Goal: Transaction & Acquisition: Purchase product/service

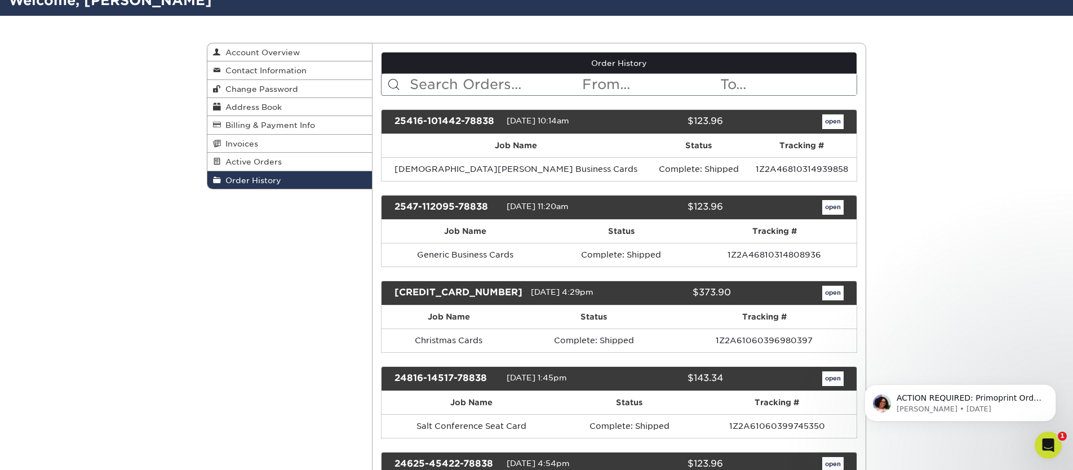
scroll to position [93, 0]
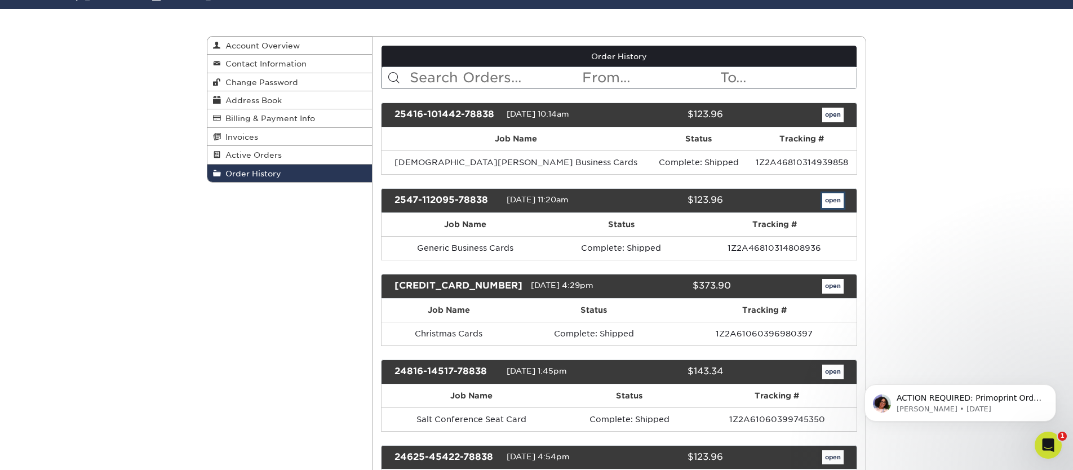
click at [829, 197] on link "open" at bounding box center [832, 200] width 21 height 15
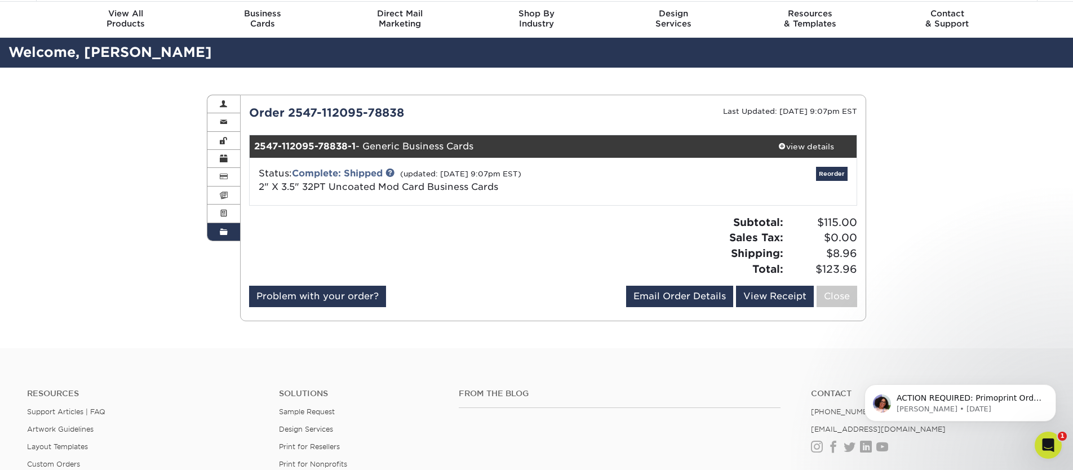
scroll to position [35, 0]
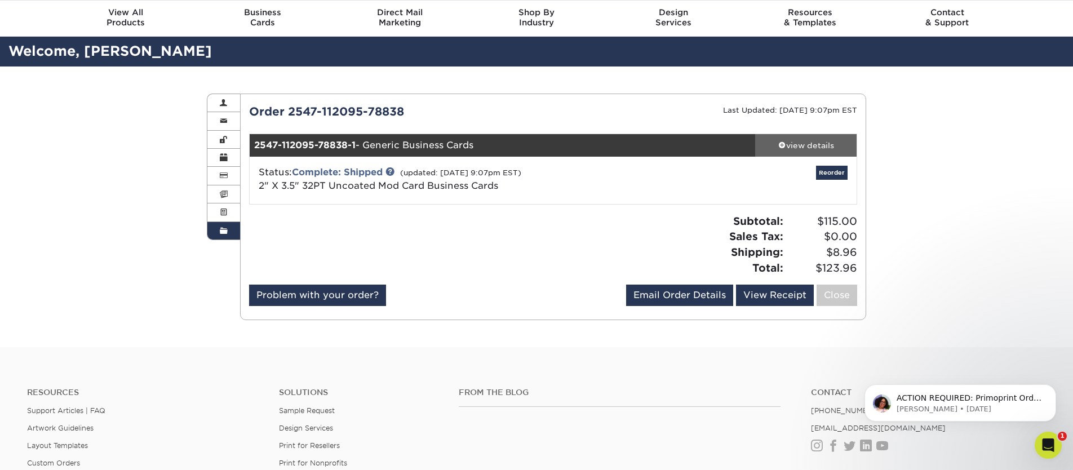
click at [806, 140] on div "view details" at bounding box center [805, 145] width 101 height 11
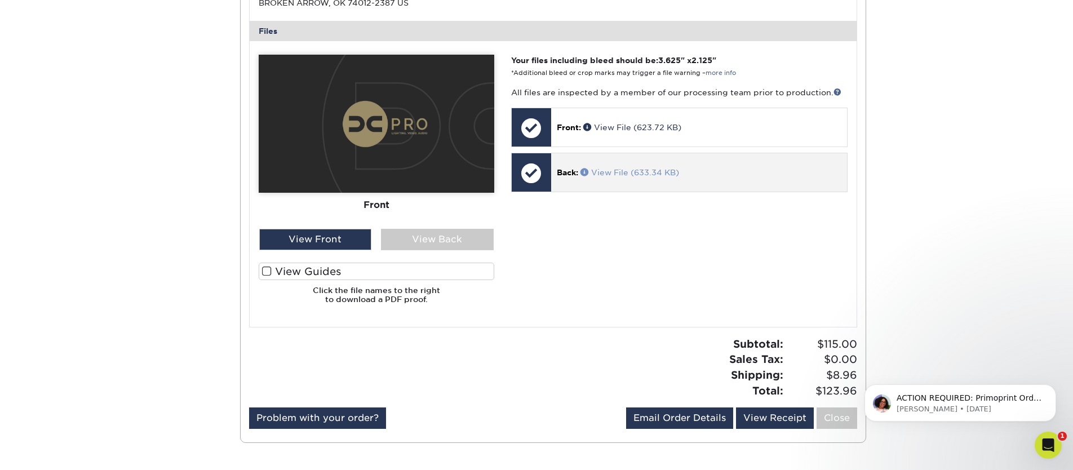
scroll to position [418, 0]
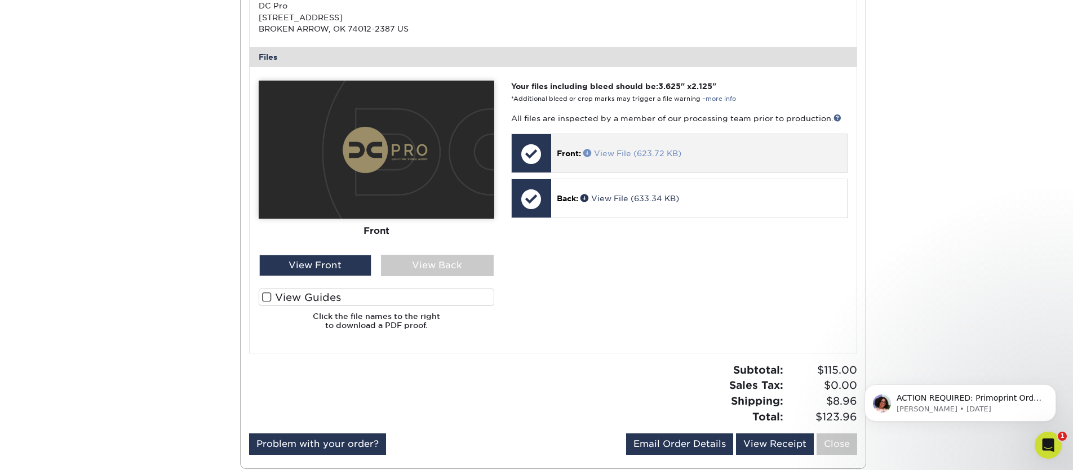
click at [628, 150] on link "View File (623.72 KB)" at bounding box center [632, 153] width 98 height 9
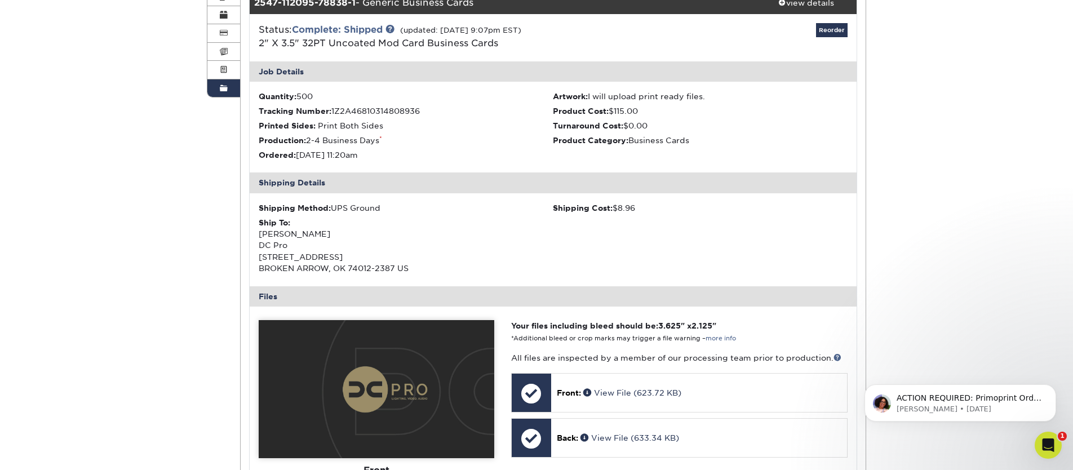
scroll to position [0, 0]
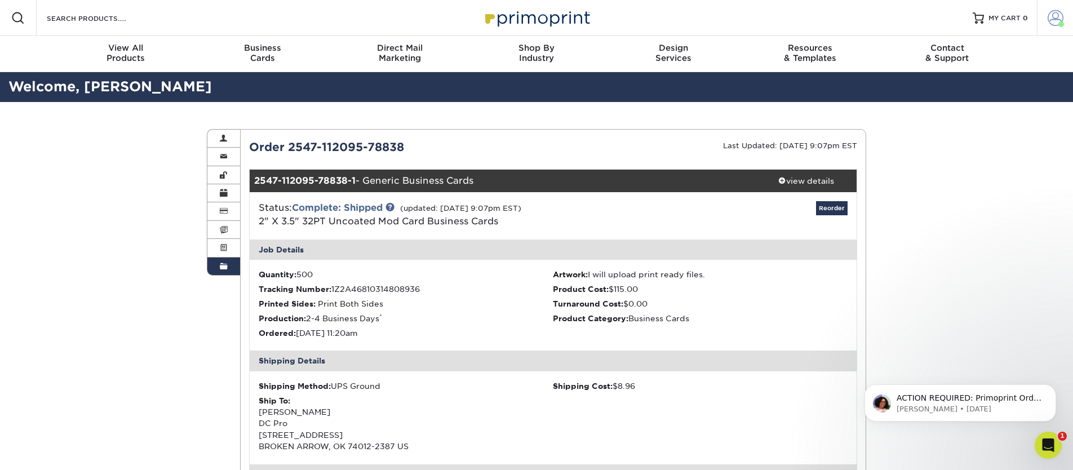
click at [1064, 20] on link "Account" at bounding box center [1055, 18] width 36 height 36
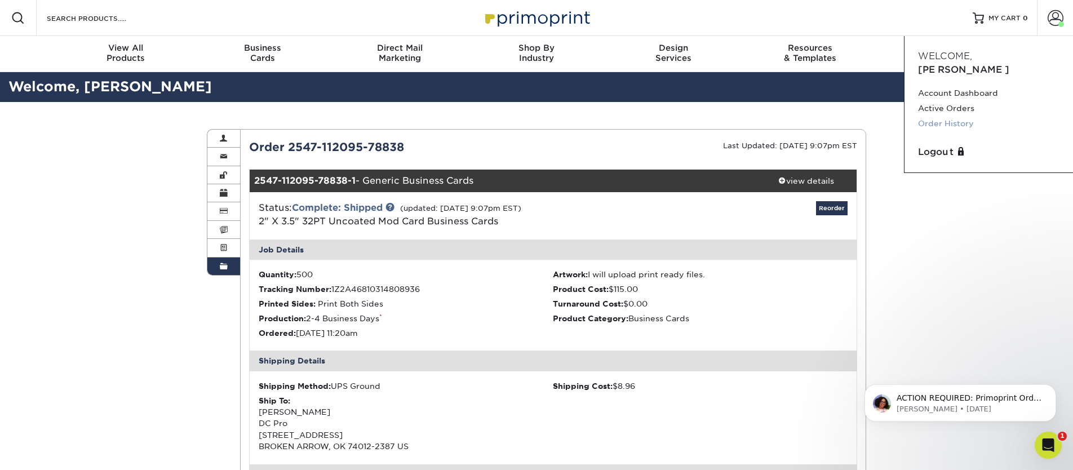
click at [933, 116] on link "Order History" at bounding box center [988, 123] width 141 height 15
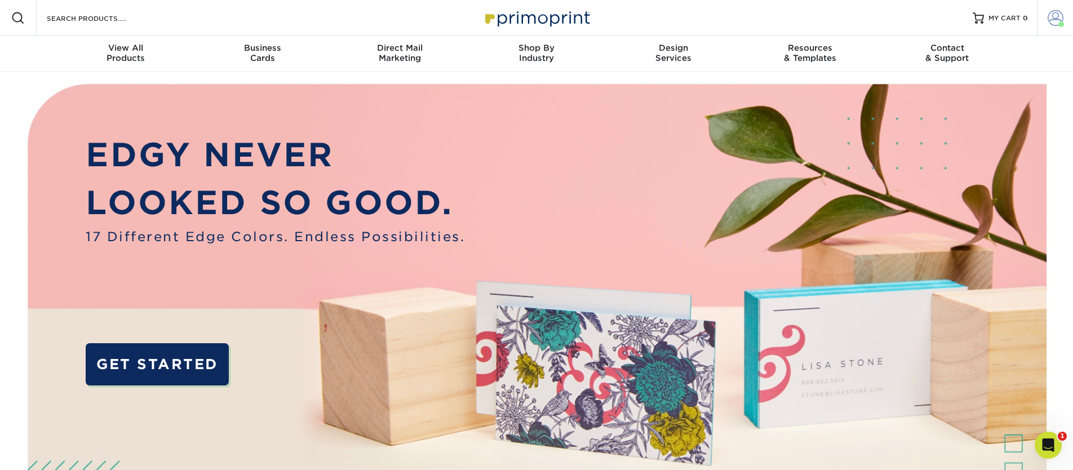
click at [1055, 19] on span at bounding box center [1055, 18] width 16 height 16
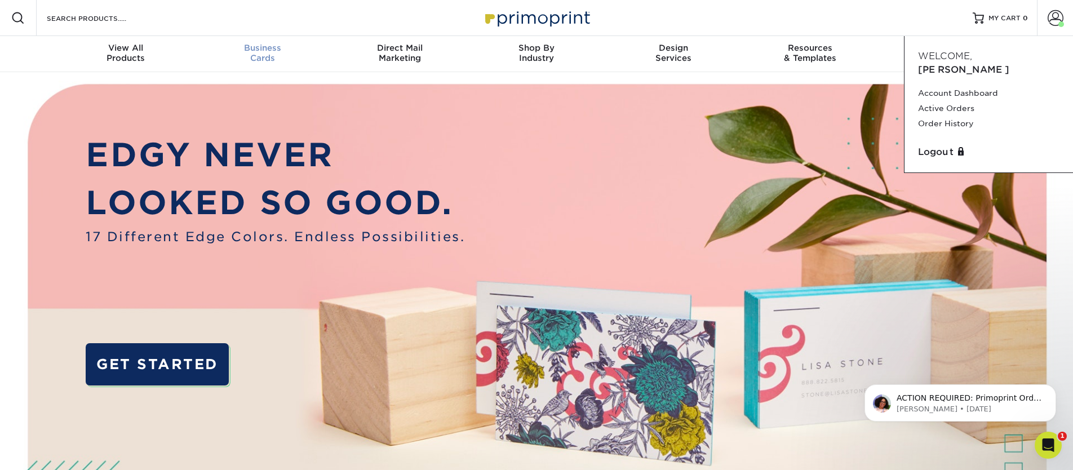
click at [271, 45] on span "Business" at bounding box center [262, 48] width 137 height 10
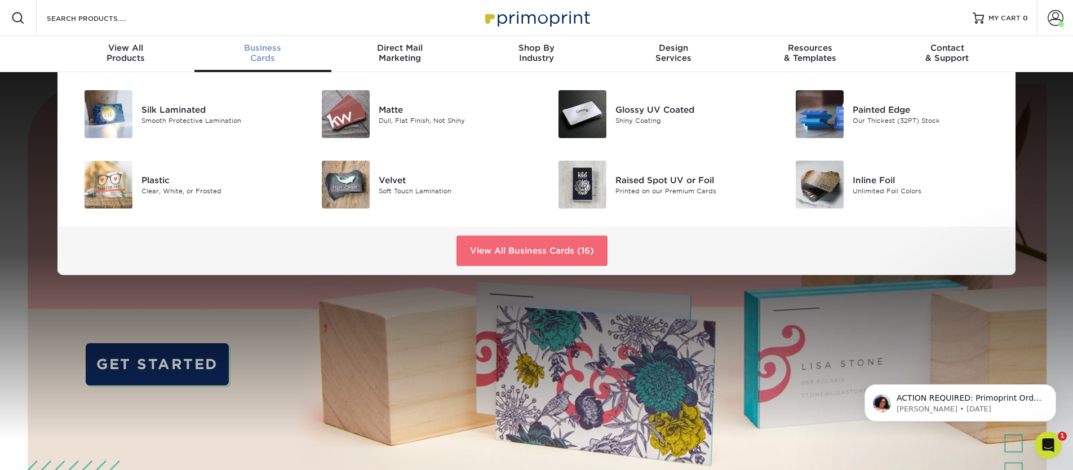
click at [562, 247] on link "View All Business Cards (16)" at bounding box center [531, 251] width 151 height 30
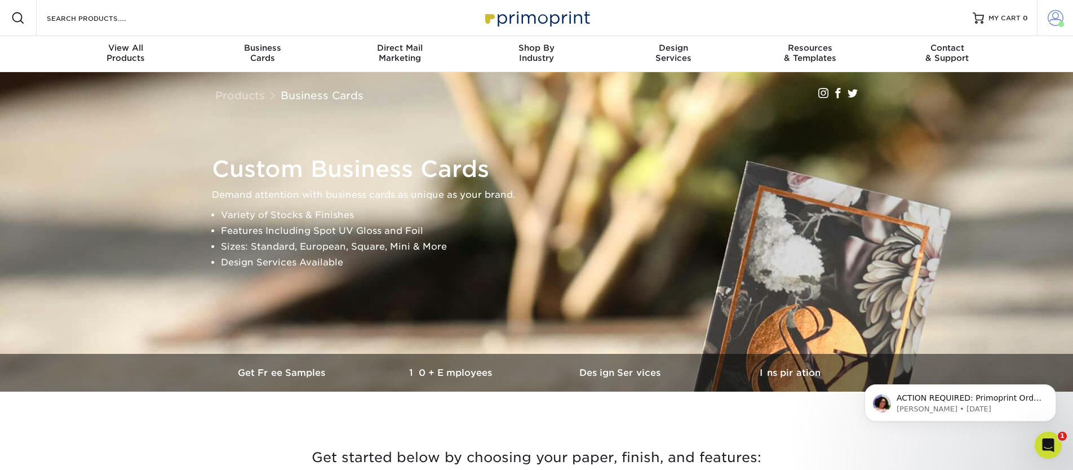
click at [1050, 15] on span at bounding box center [1055, 18] width 16 height 16
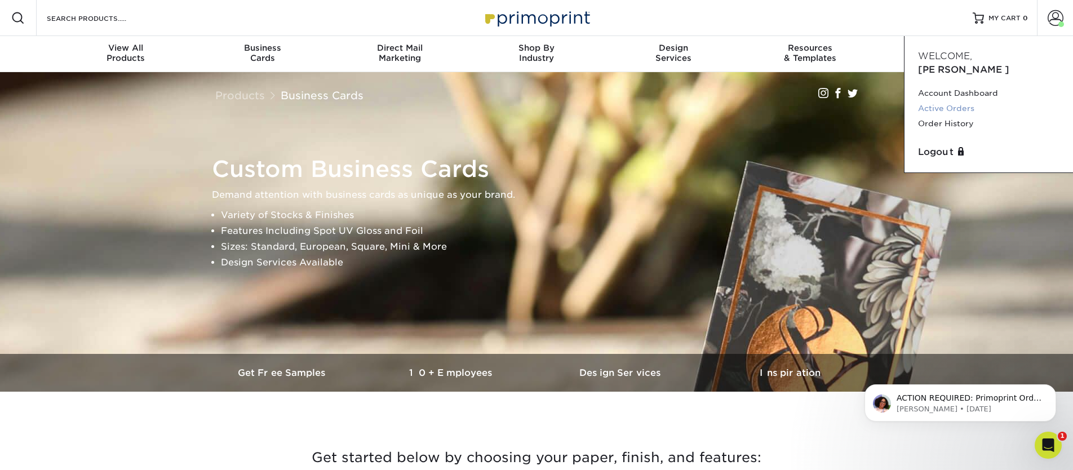
click at [964, 101] on link "Active Orders" at bounding box center [988, 108] width 141 height 15
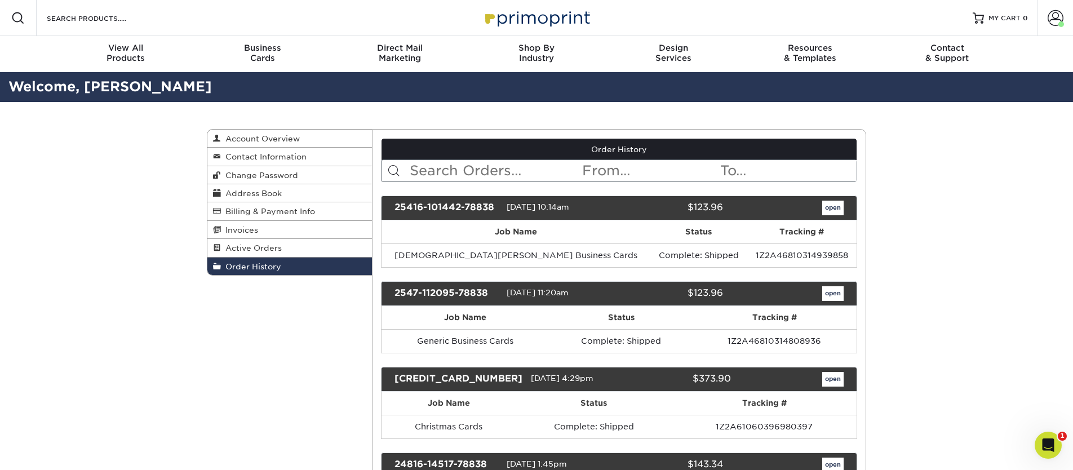
scroll to position [17, 0]
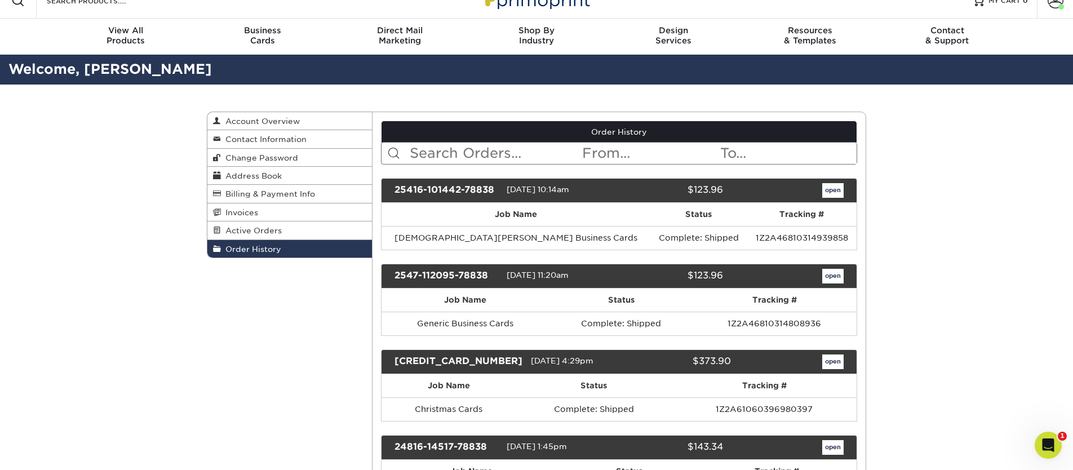
click at [819, 280] on div "open" at bounding box center [791, 276] width 121 height 15
click at [827, 278] on link "open" at bounding box center [832, 276] width 21 height 15
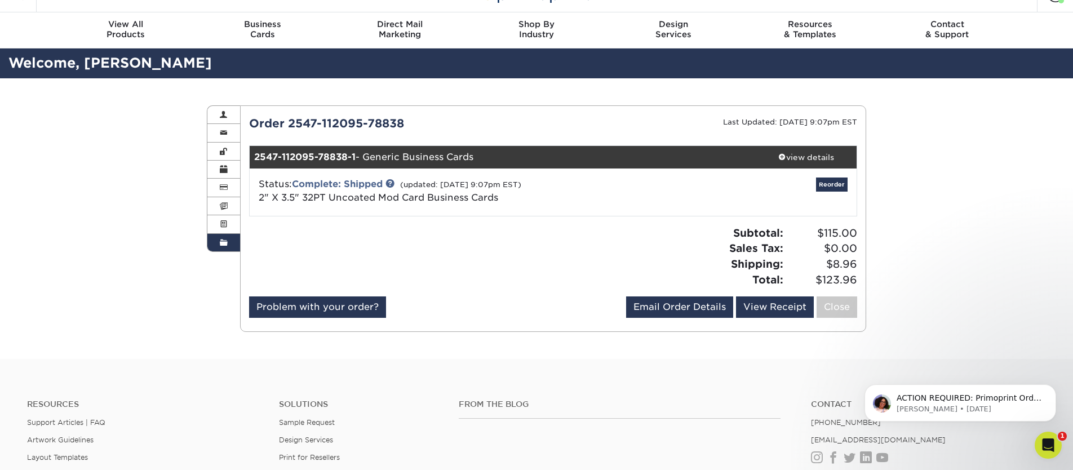
scroll to position [25, 0]
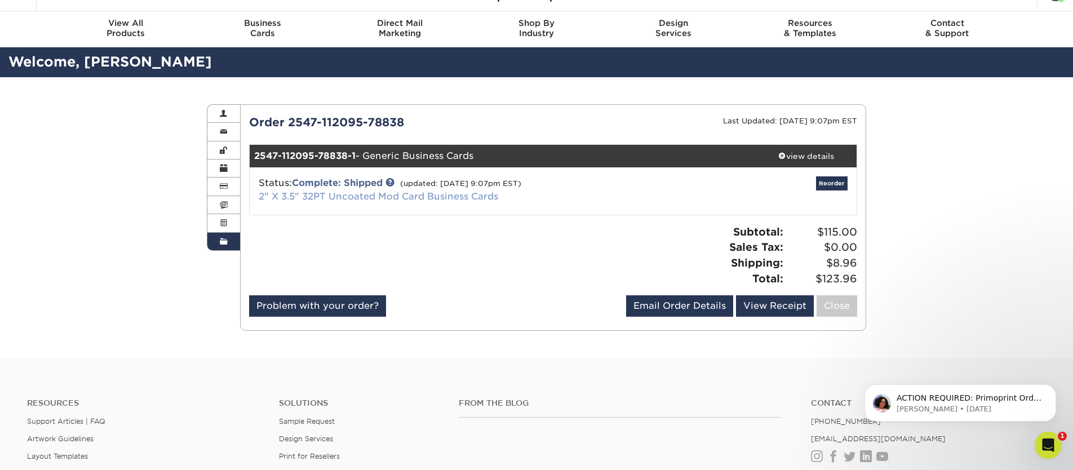
click at [384, 201] on link "2" X 3.5" 32PT Uncoated Mod Card Business Cards" at bounding box center [378, 196] width 239 height 11
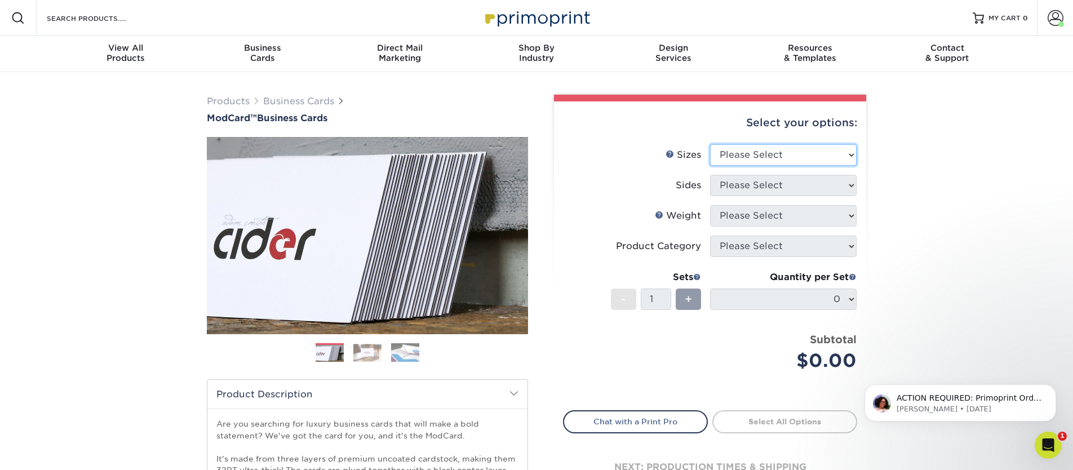
click at [838, 159] on select "Please Select 1.5" x 3.5" - Mini 1.75" x 3.5" - Mini 2" x 2" - Square 2" x 3" -…" at bounding box center [783, 154] width 146 height 21
click at [805, 156] on select "Please Select 1.5" x 3.5" - Mini 1.75" x 3.5" - Mini 2" x 2" - Square 2" x 3" -…" at bounding box center [783, 154] width 146 height 21
click at [754, 153] on select "Please Select 1.5" x 3.5" - Mini 1.75" x 3.5" - Mini 2" x 2" - Square 2" x 3" -…" at bounding box center [783, 154] width 146 height 21
select select "2.00x3.50"
click at [710, 144] on select "Please Select 1.5" x 3.5" - Mini 1.75" x 3.5" - Mini 2" x 2" - Square 2" x 3" -…" at bounding box center [783, 154] width 146 height 21
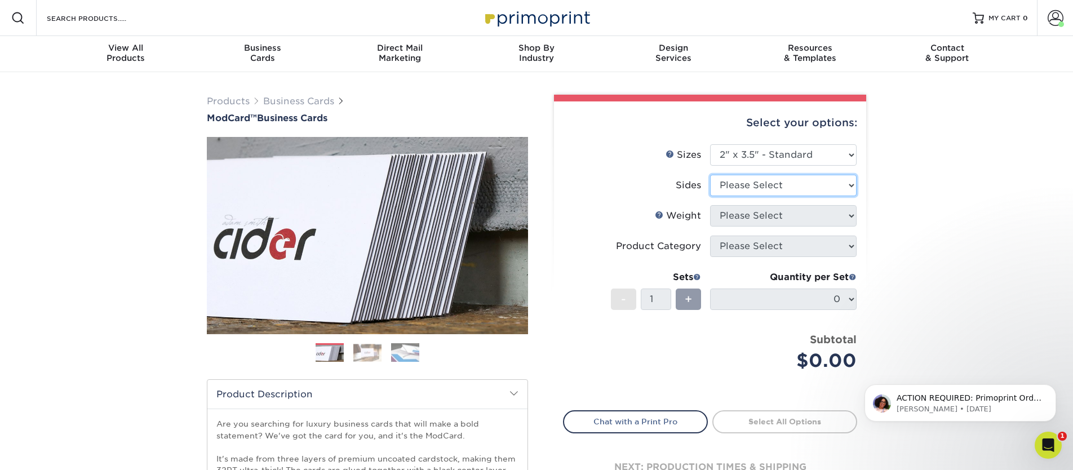
click at [771, 189] on select "Please Select Print Both Sides Print Front Only" at bounding box center [783, 185] width 146 height 21
select select "13abbda7-1d64-4f25-8bb2-c179b224825d"
click at [710, 175] on select "Please Select Print Both Sides Print Front Only" at bounding box center [783, 185] width 146 height 21
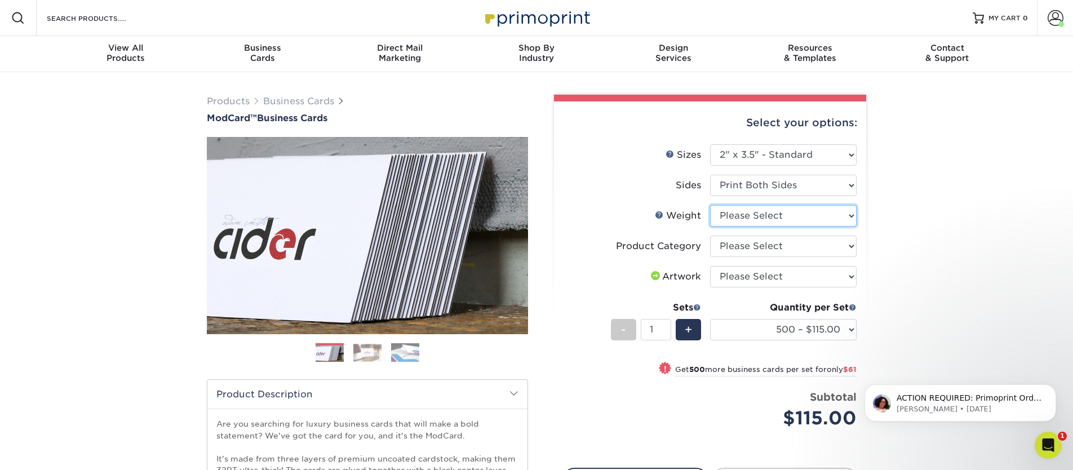
click at [755, 214] on select "Please Select 32PTUCBLK" at bounding box center [783, 215] width 146 height 21
select select "32PTUCBLK"
click at [710, 205] on select "Please Select 32PTUCBLK" at bounding box center [783, 215] width 146 height 21
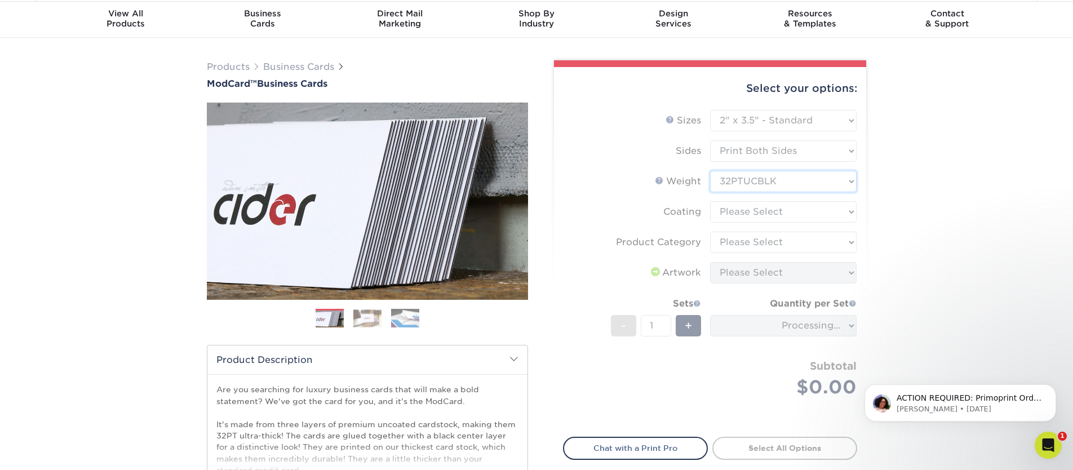
scroll to position [35, 0]
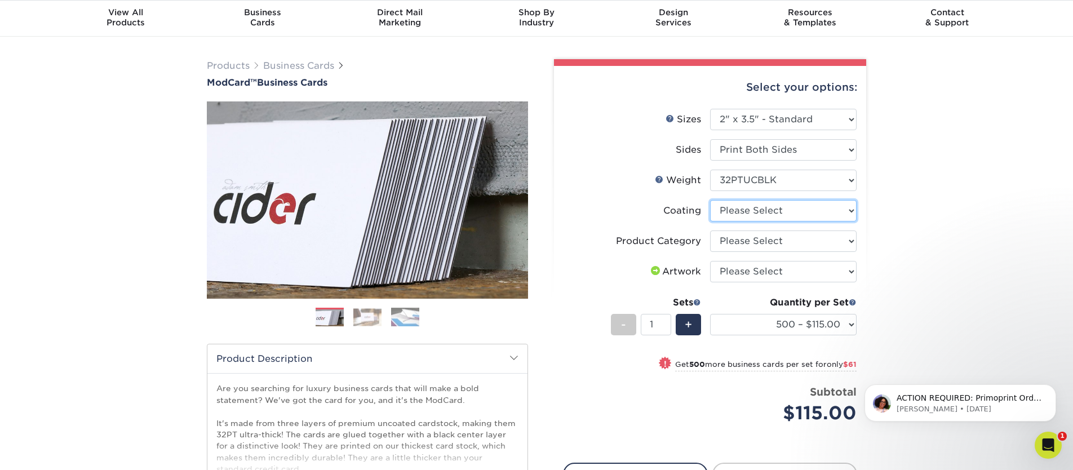
click at [760, 216] on select at bounding box center [783, 210] width 146 height 21
select select "3e7618de-abca-4bda-9f97-8b9129e913d8"
click at [710, 200] on select at bounding box center [783, 210] width 146 height 21
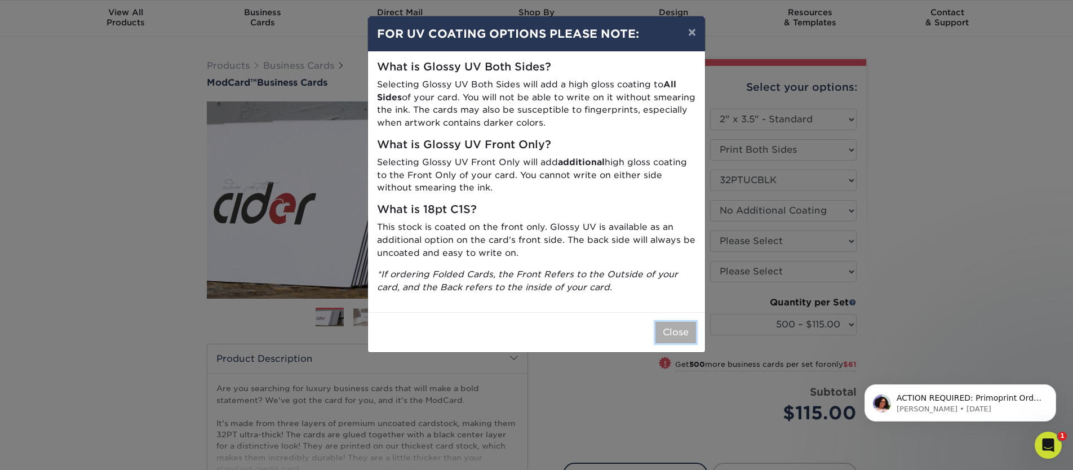
click at [687, 335] on button "Close" at bounding box center [675, 332] width 41 height 21
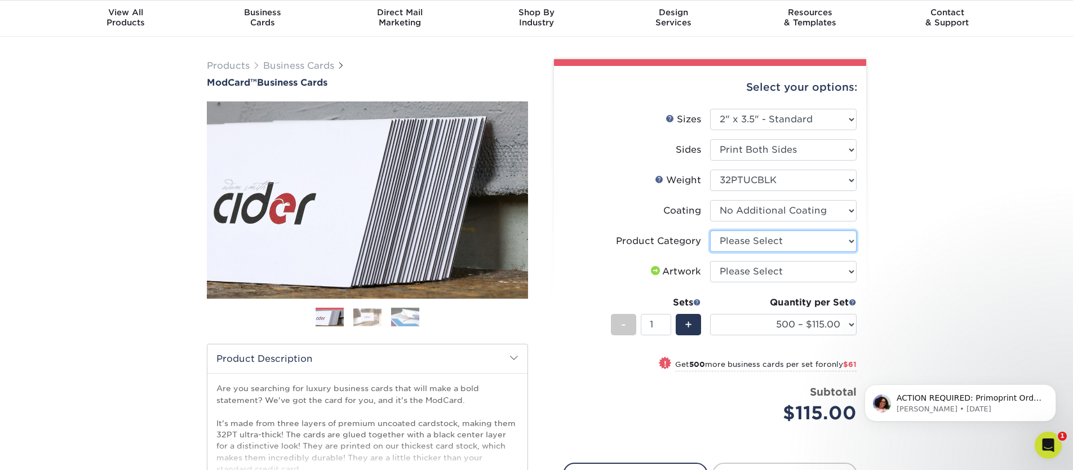
click at [822, 238] on select "Please Select Business Cards" at bounding box center [783, 240] width 146 height 21
select select "3b5148f1-0588-4f88-a218-97bcfdce65c1"
click at [710, 230] on select "Please Select Business Cards" at bounding box center [783, 240] width 146 height 21
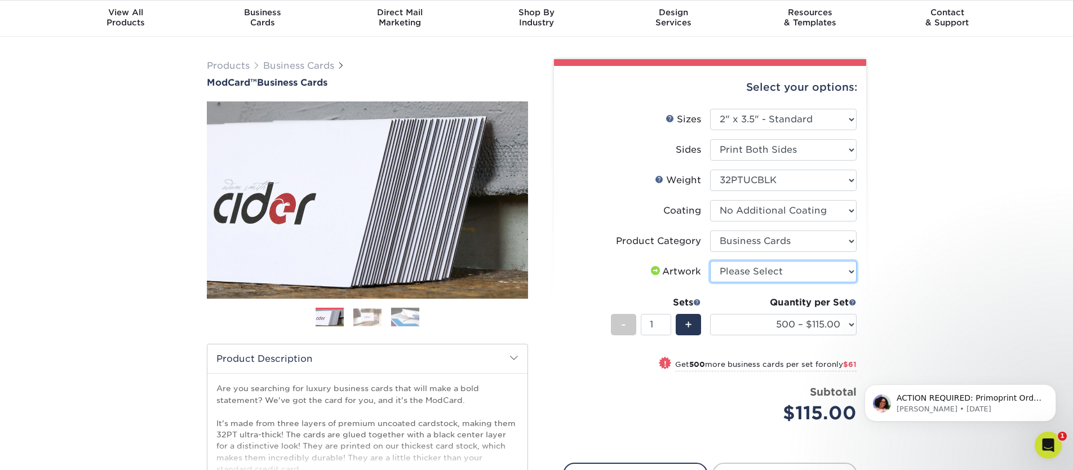
click at [802, 270] on select "Please Select I will upload files I need a design - $100" at bounding box center [783, 271] width 146 height 21
select select "upload"
click at [710, 261] on select "Please Select I will upload files I need a design - $100" at bounding box center [783, 271] width 146 height 21
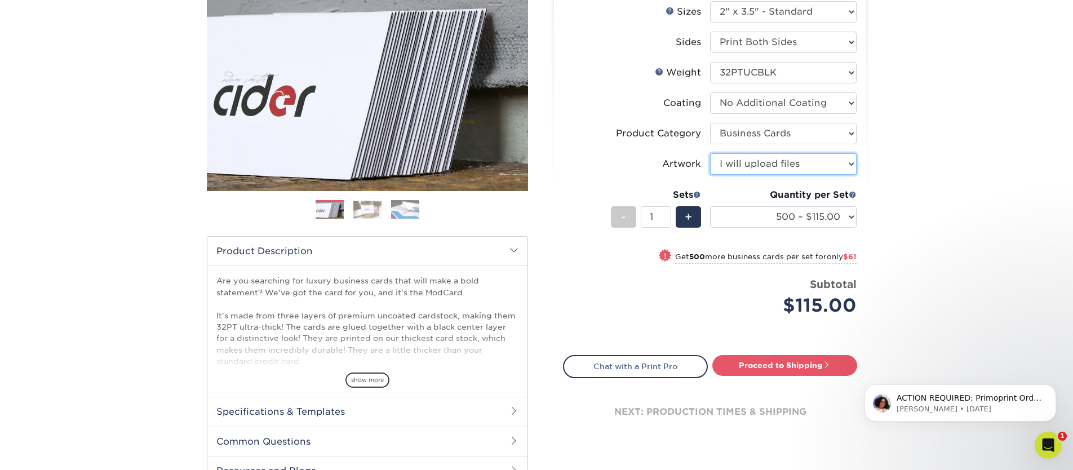
scroll to position [192, 0]
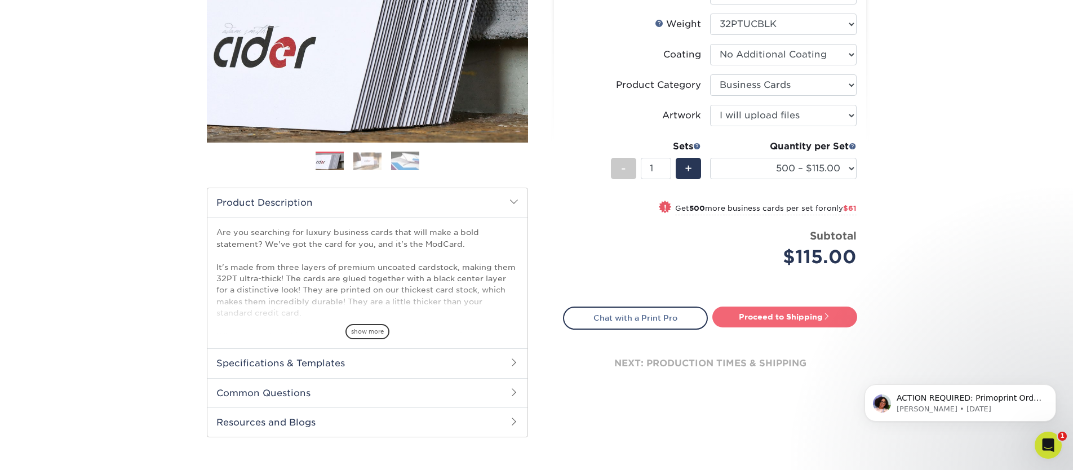
click at [782, 309] on link "Proceed to Shipping" at bounding box center [784, 317] width 145 height 20
type input "Set 1"
select select "5f593cd4-e965-446d-a983-0d73bfd06503"
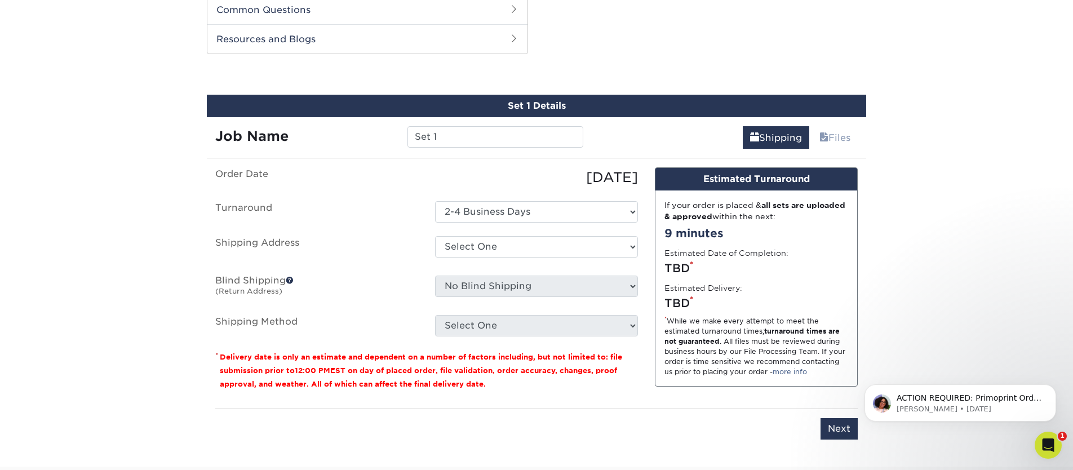
scroll to position [575, 0]
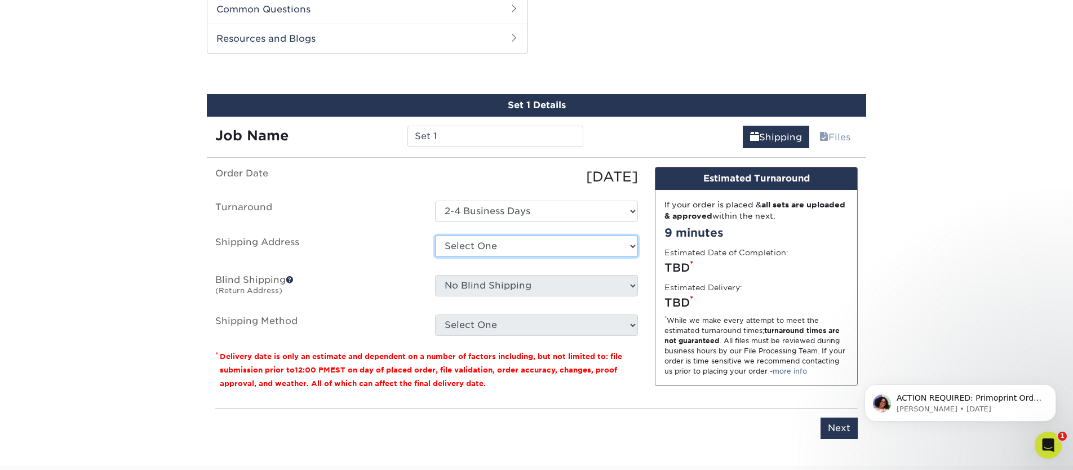
click at [514, 243] on select "Select One DC Pro DC Pro DC Pro Tulsa + Add New Address" at bounding box center [536, 246] width 203 height 21
select select "276911"
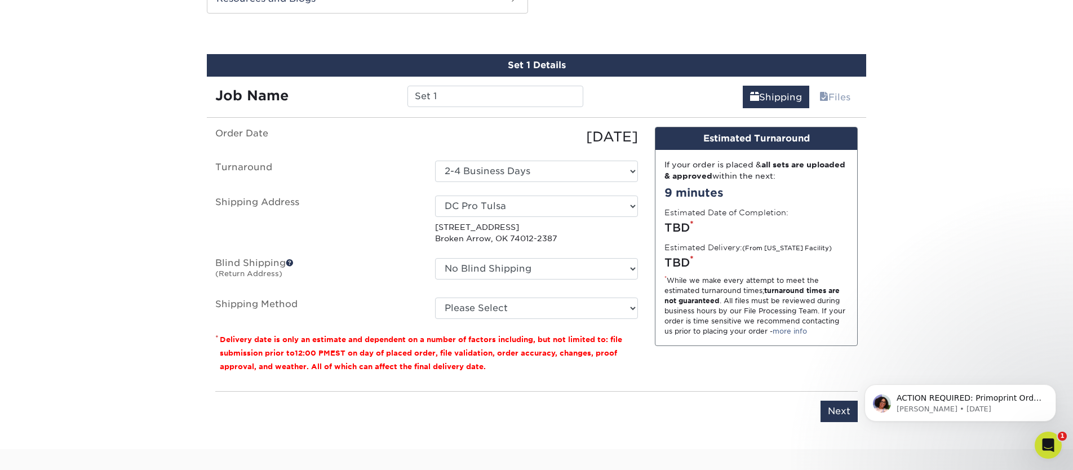
scroll to position [624, 0]
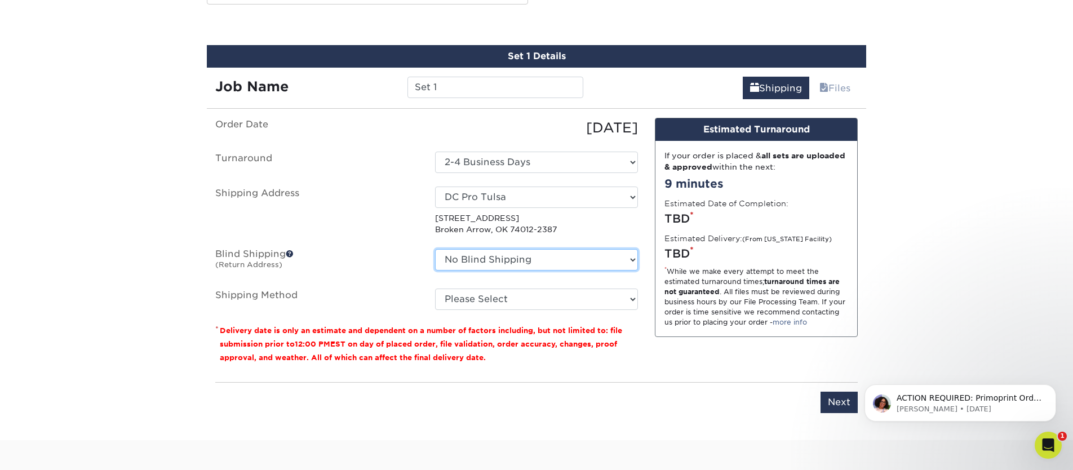
click at [510, 261] on select "No Blind Shipping DC Pro DC Pro DC Pro Tulsa + Add New Address" at bounding box center [536, 259] width 203 height 21
select select "276911"
click at [435, 249] on select "No Blind Shipping DC Pro DC Pro DC Pro Tulsa + Add New Address" at bounding box center [536, 259] width 203 height 21
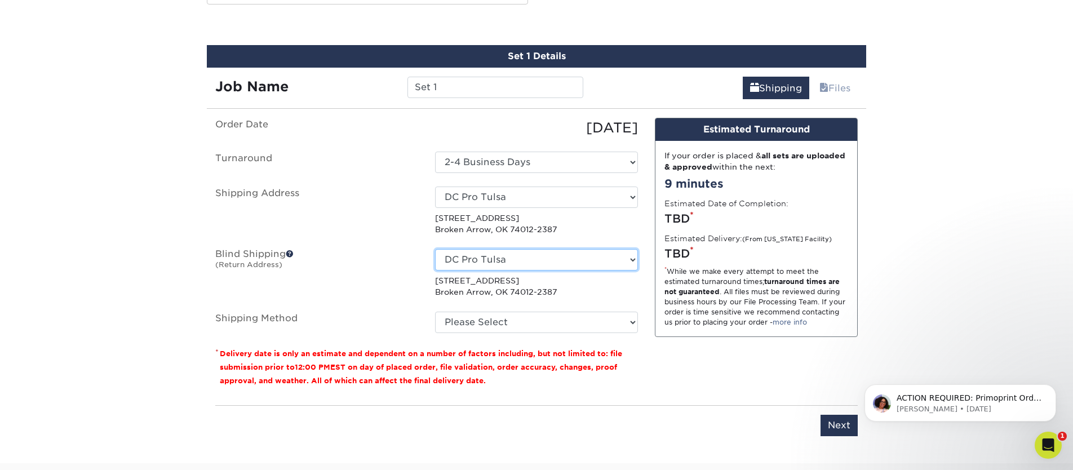
scroll to position [649, 0]
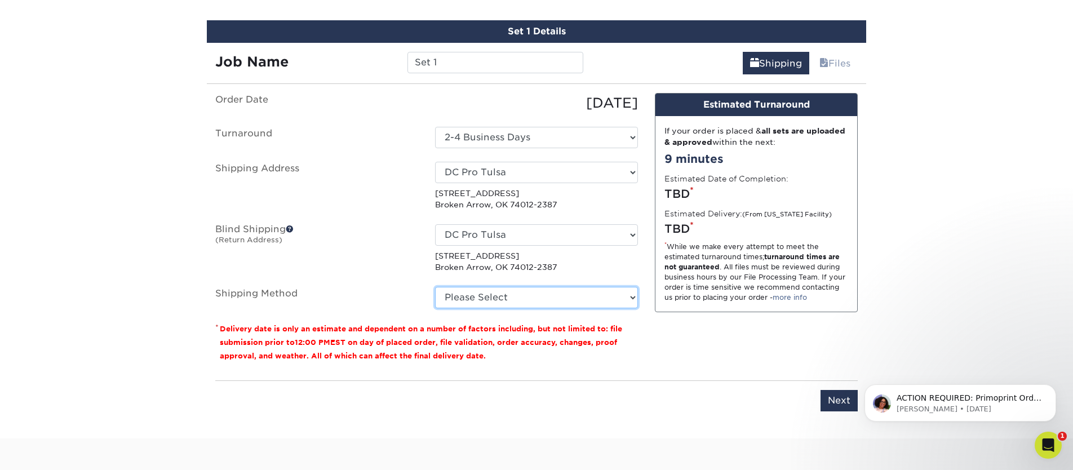
click at [483, 294] on select "Please Select Ground Shipping (+$8.96) 3 Day Shipping Service (+$17.95) 2 Day A…" at bounding box center [536, 297] width 203 height 21
select select "03"
click at [435, 287] on select "Please Select Ground Shipping (+$8.96) 3 Day Shipping Service (+$17.95) 2 Day A…" at bounding box center [536, 297] width 203 height 21
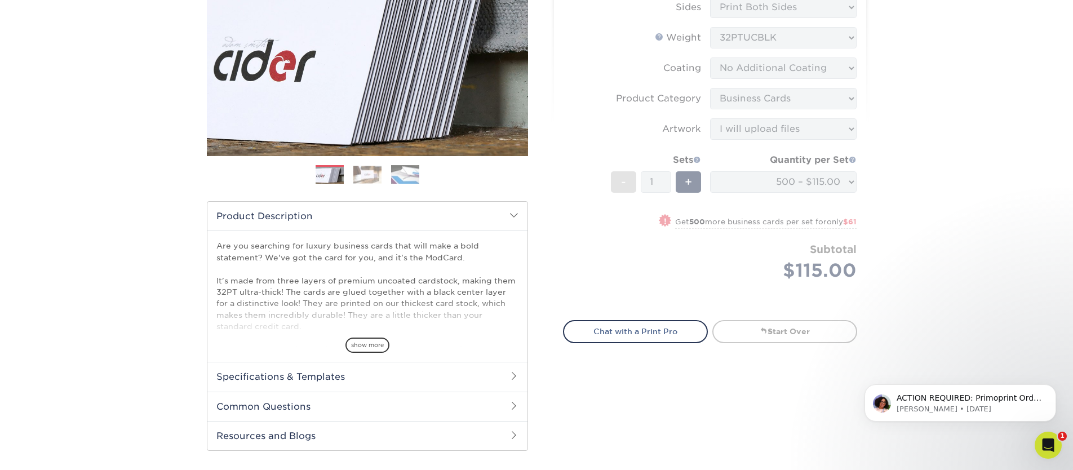
scroll to position [173, 0]
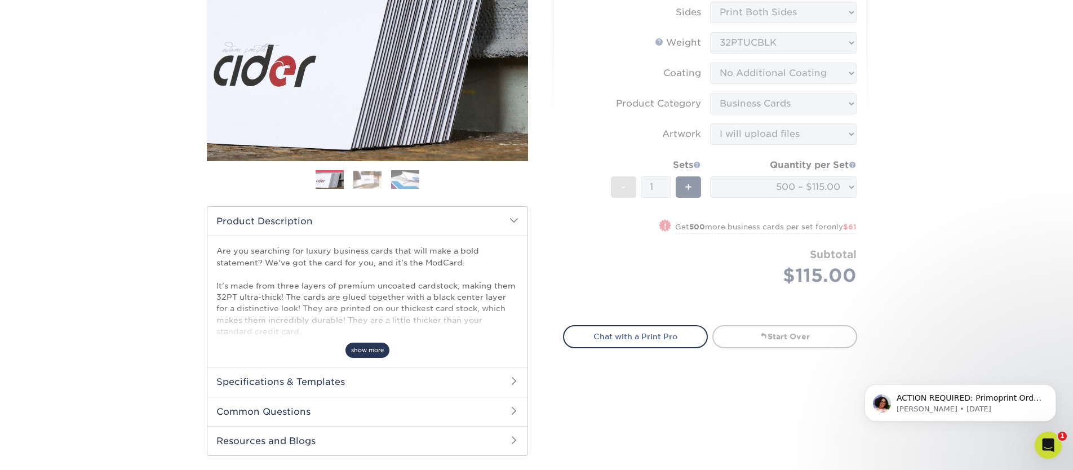
click at [363, 346] on span "show more" at bounding box center [367, 350] width 44 height 15
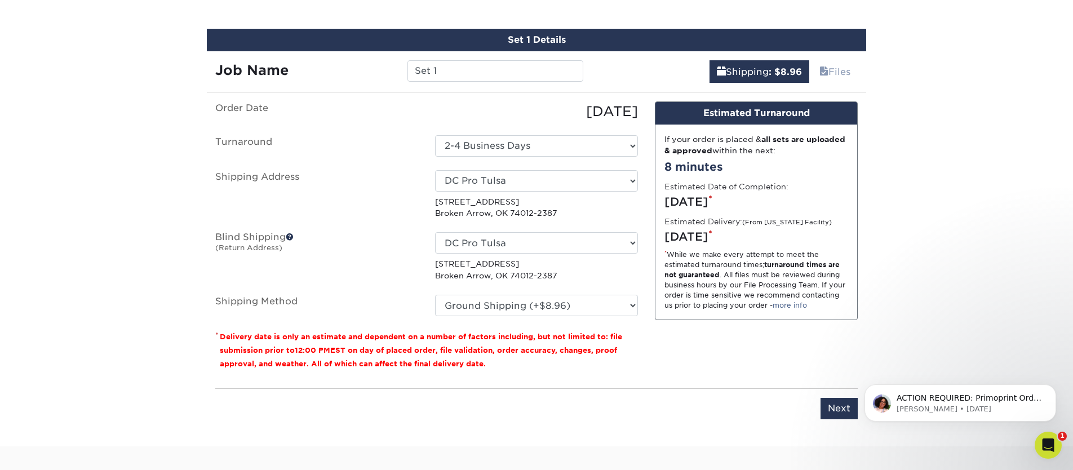
scroll to position [804, 0]
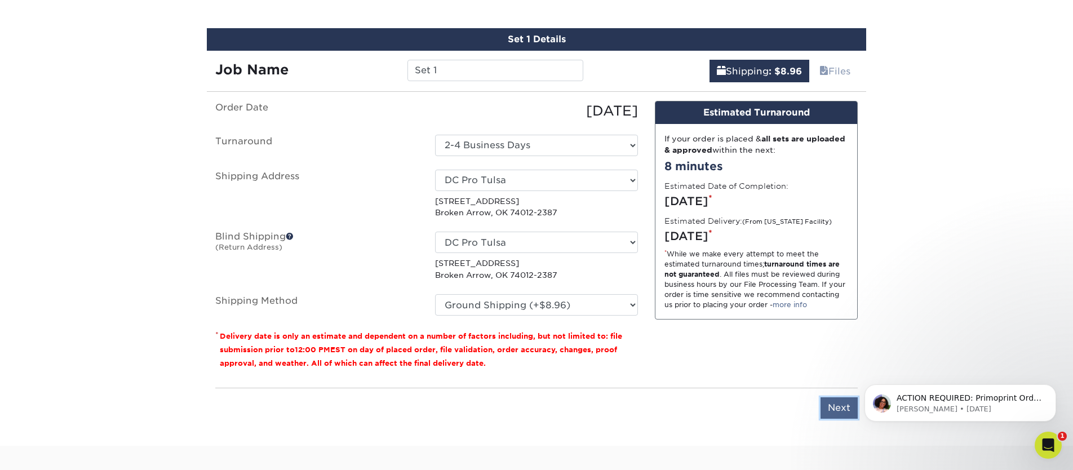
click at [832, 407] on input "Next" at bounding box center [838, 407] width 37 height 21
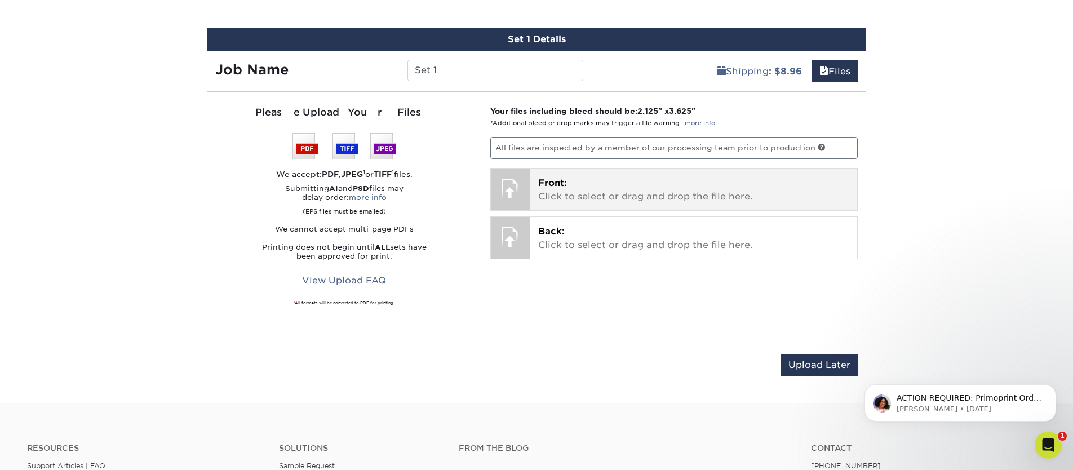
click at [654, 187] on p "Front: Click to select or drag and drop the file here." at bounding box center [694, 189] width 312 height 27
click at [640, 190] on p "Front: Click to select or drag and drop the file here." at bounding box center [694, 189] width 312 height 27
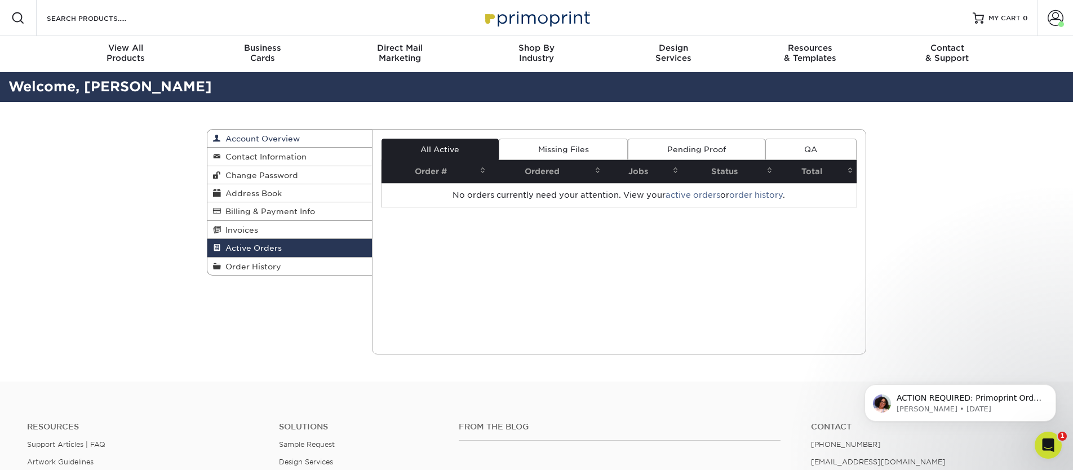
click at [318, 139] on link "Account Overview" at bounding box center [289, 139] width 165 height 18
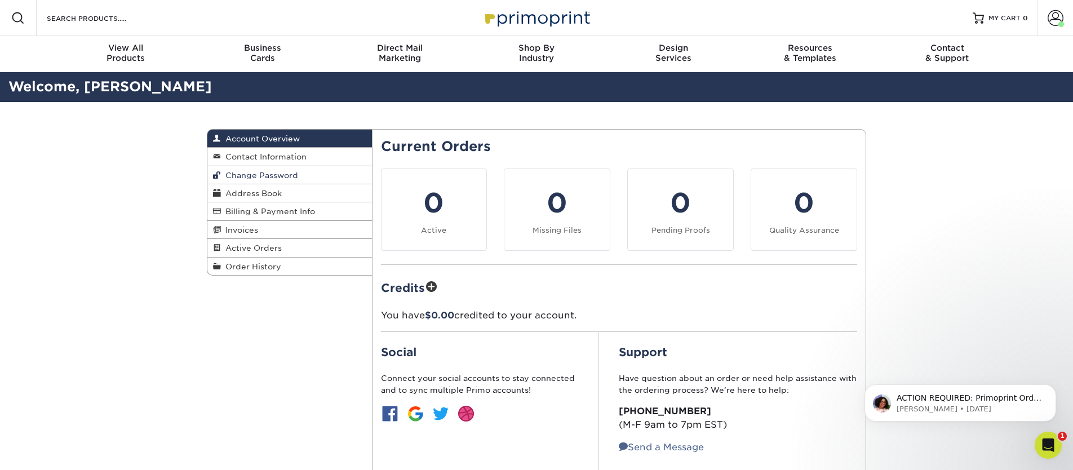
click at [305, 166] on link "Change Password" at bounding box center [289, 175] width 165 height 18
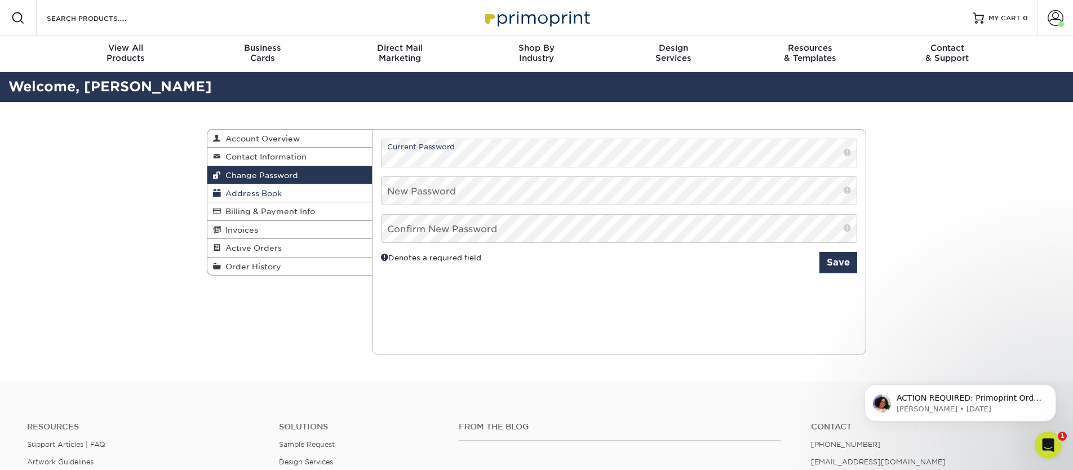
click at [301, 189] on link "Address Book" at bounding box center [289, 193] width 165 height 18
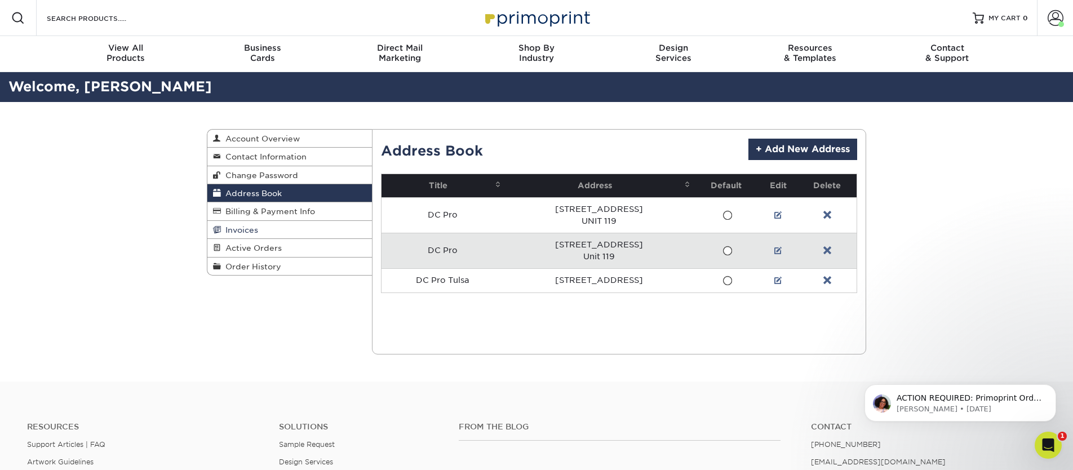
click at [285, 230] on link "Invoices" at bounding box center [289, 230] width 165 height 18
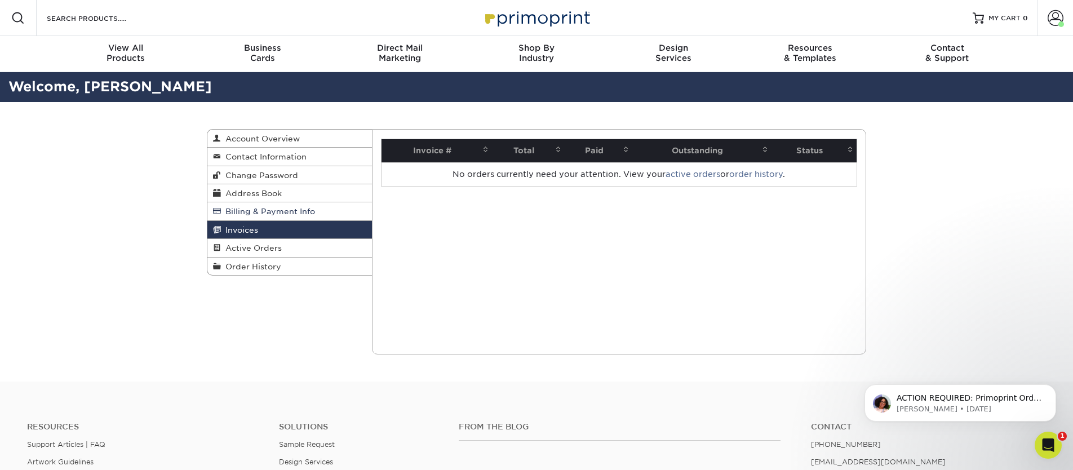
click at [289, 210] on span "Billing & Payment Info" at bounding box center [268, 211] width 94 height 9
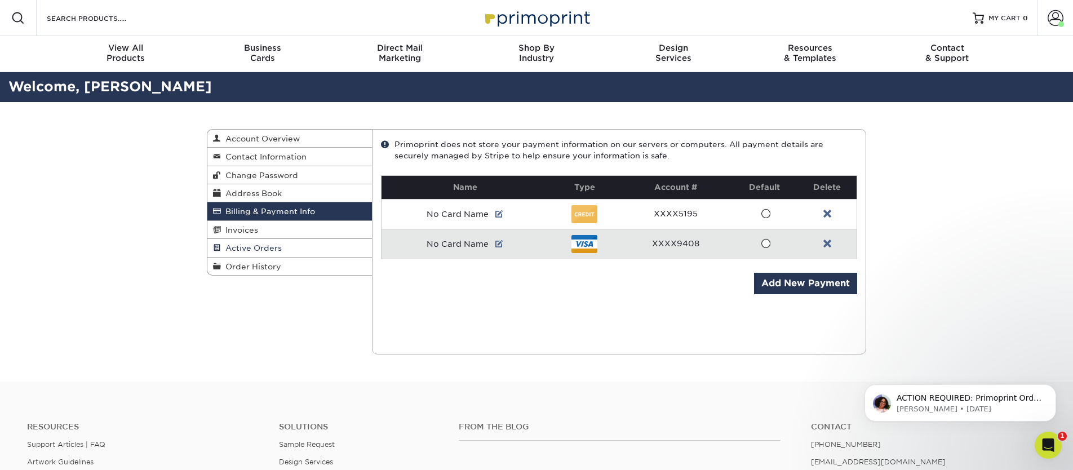
click at [292, 248] on link "Active Orders" at bounding box center [289, 248] width 165 height 18
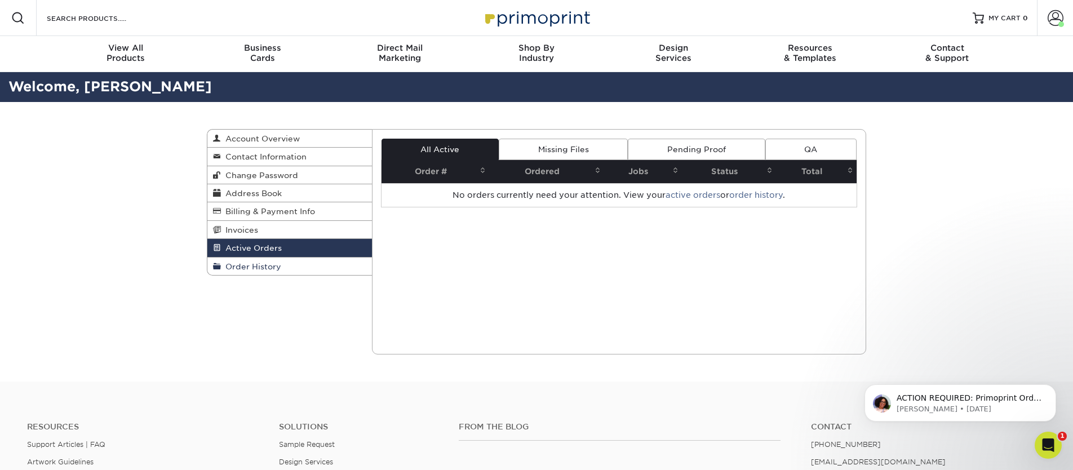
click at [282, 267] on link "Order History" at bounding box center [289, 265] width 165 height 17
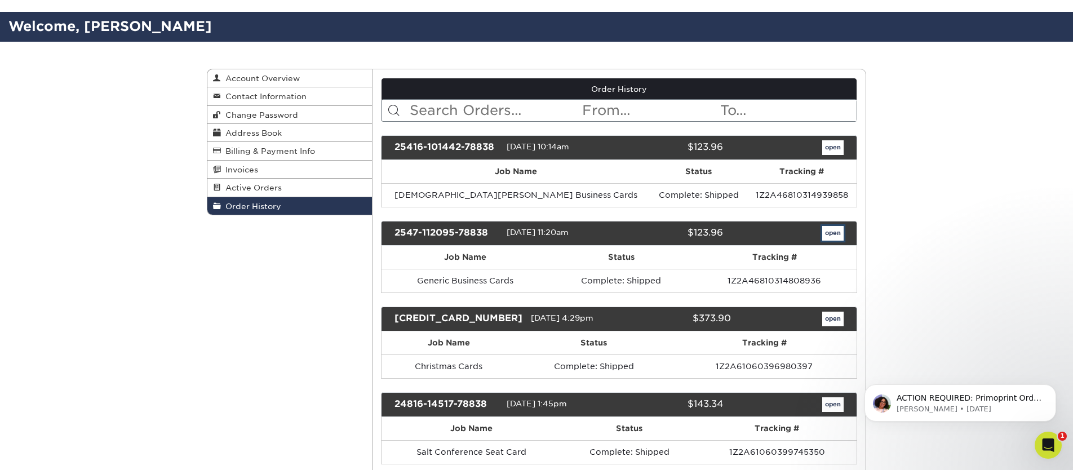
click at [841, 234] on link "open" at bounding box center [832, 233] width 21 height 15
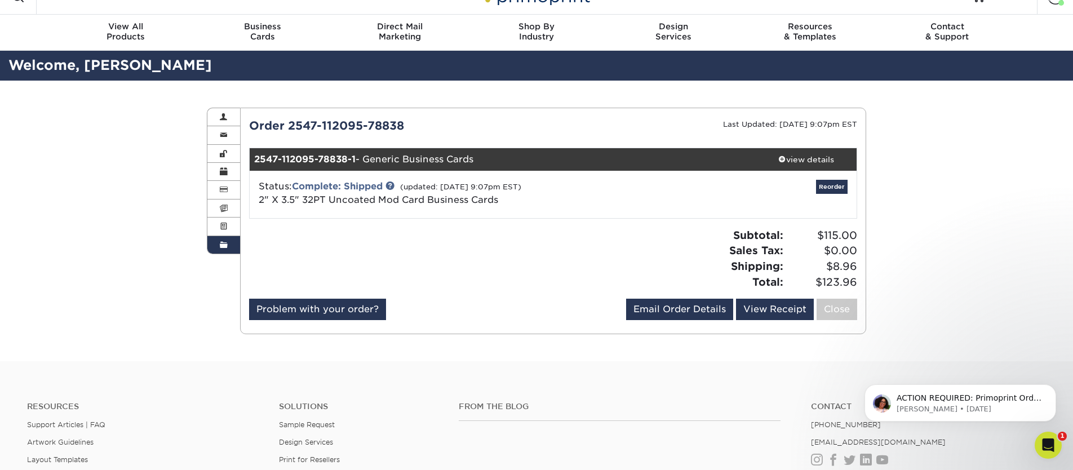
scroll to position [23, 0]
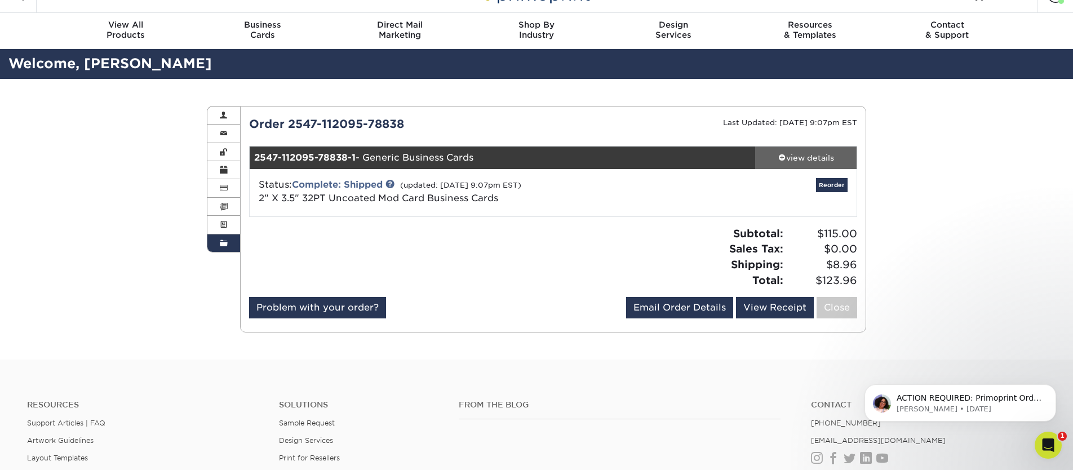
click at [797, 155] on div "view details" at bounding box center [805, 157] width 101 height 11
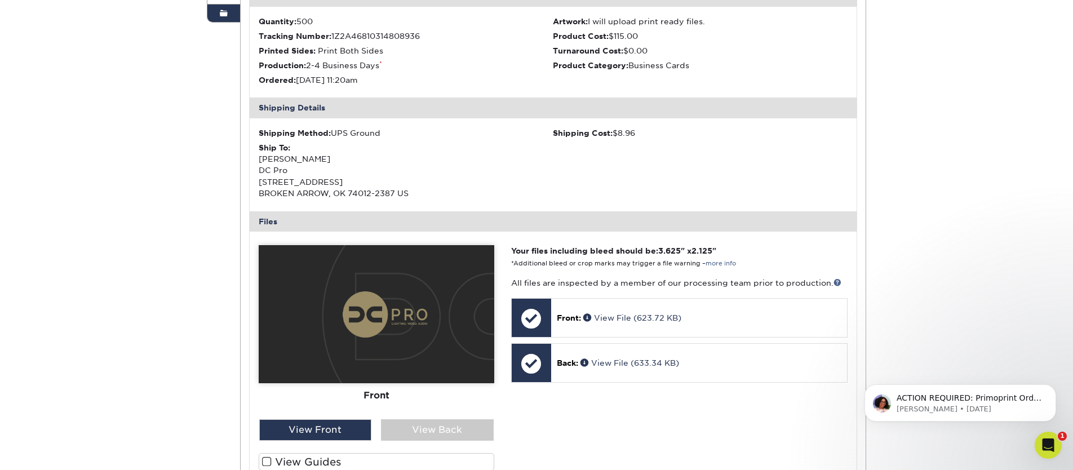
scroll to position [435, 0]
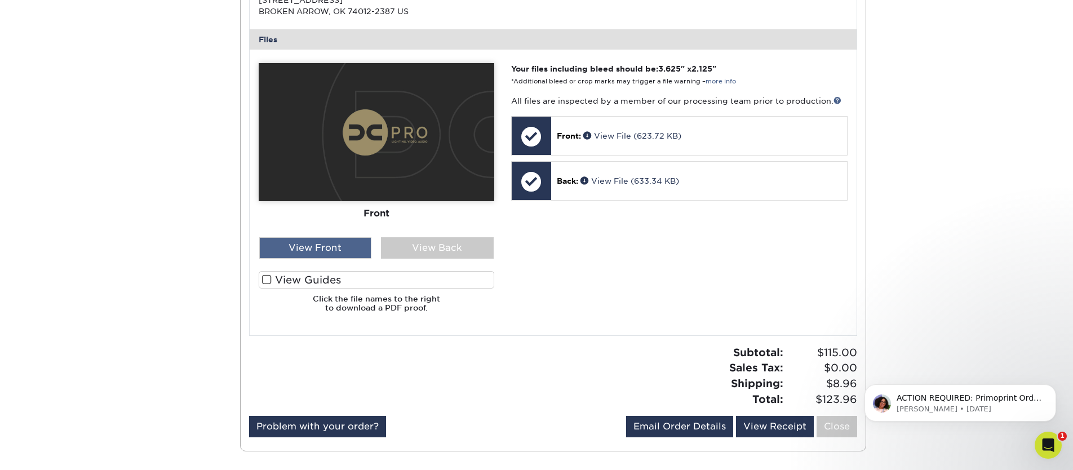
click at [365, 248] on div "View Front" at bounding box center [315, 247] width 113 height 21
click at [438, 259] on div "Front Back" at bounding box center [377, 192] width 236 height 258
click at [438, 248] on div "View Back" at bounding box center [437, 247] width 113 height 21
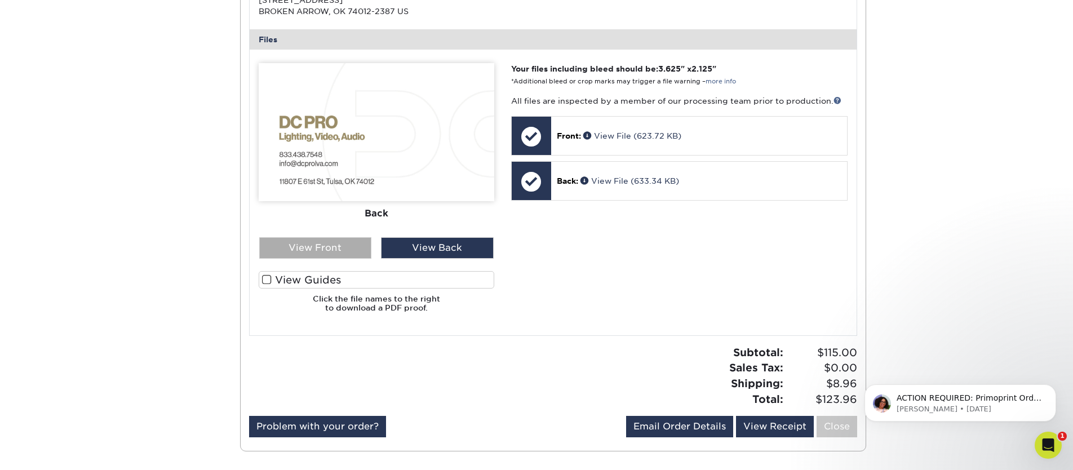
click at [331, 242] on div "View Front" at bounding box center [315, 247] width 113 height 21
